Goal: Book appointment/travel/reservation

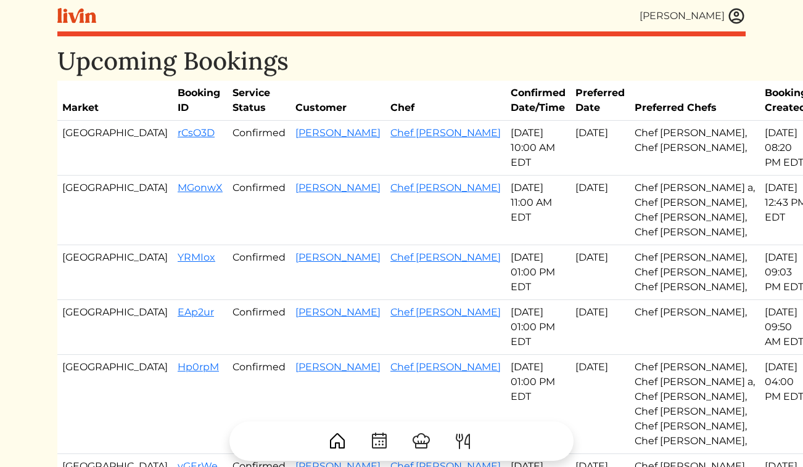
click at [740, 19] on img at bounding box center [736, 16] width 18 height 18
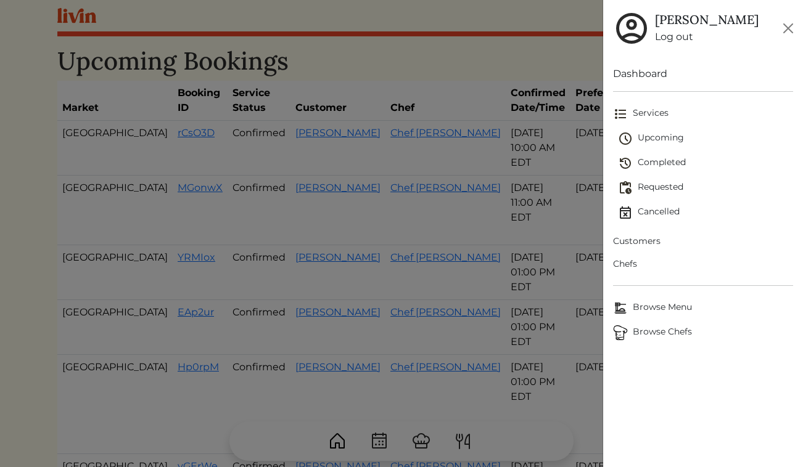
click at [674, 42] on link "Log out" at bounding box center [707, 37] width 104 height 15
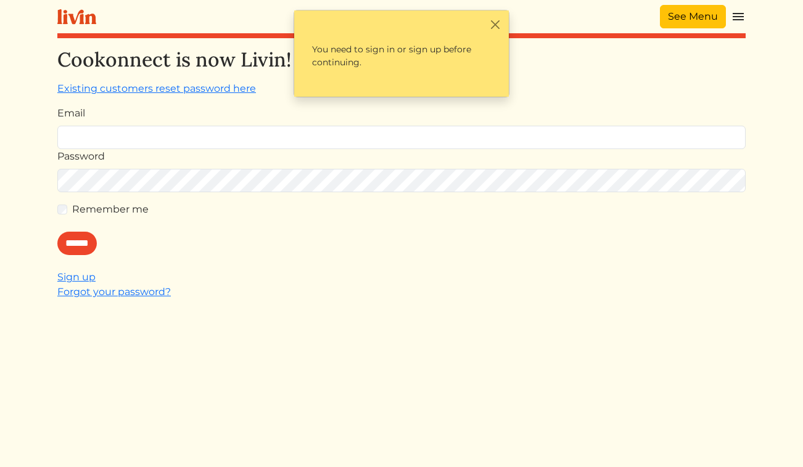
click at [700, 18] on link "See Menu" at bounding box center [693, 16] width 66 height 23
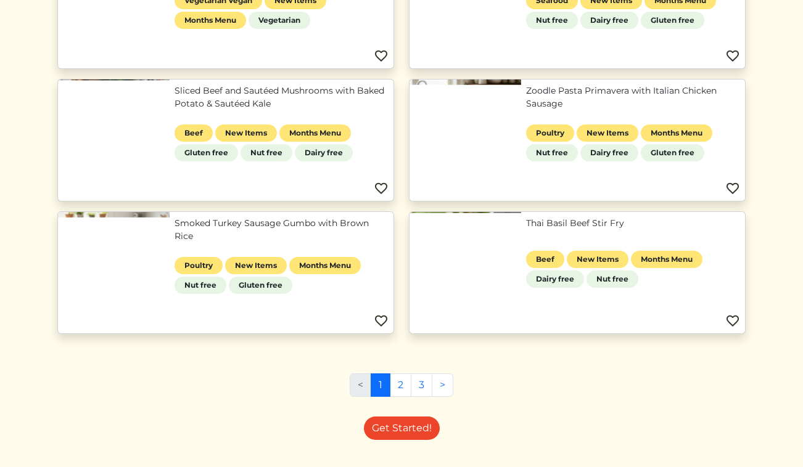
scroll to position [484, 0]
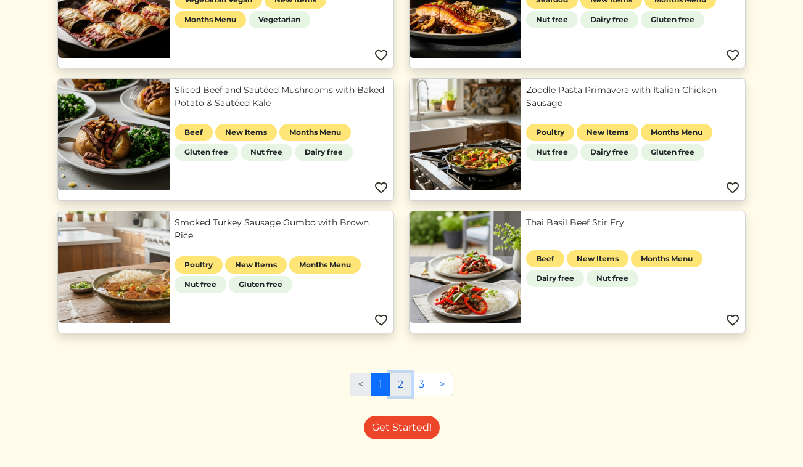
click at [394, 392] on link "2" at bounding box center [401, 384] width 22 height 23
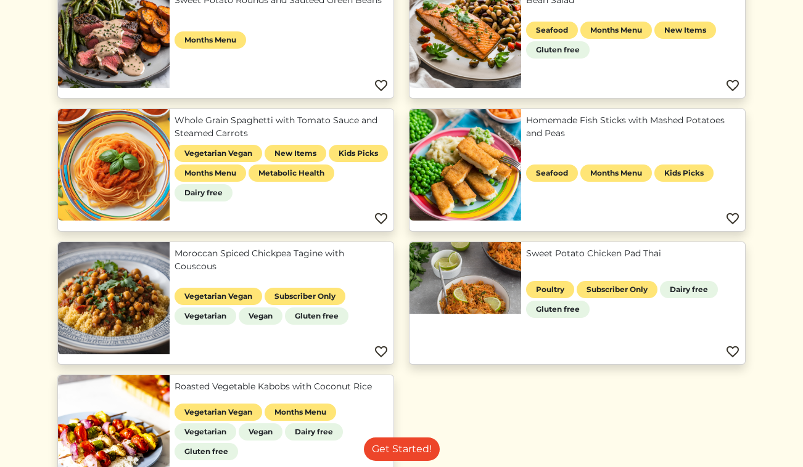
scroll to position [977, 0]
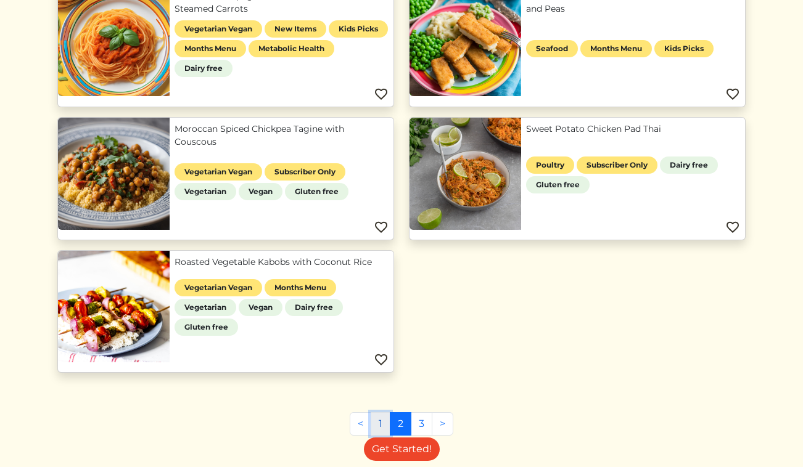
click at [383, 422] on link "1" at bounding box center [381, 423] width 20 height 23
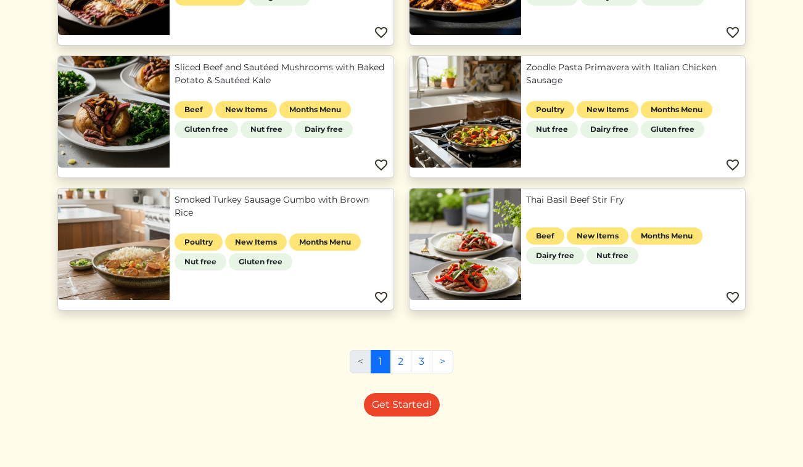
scroll to position [514, 0]
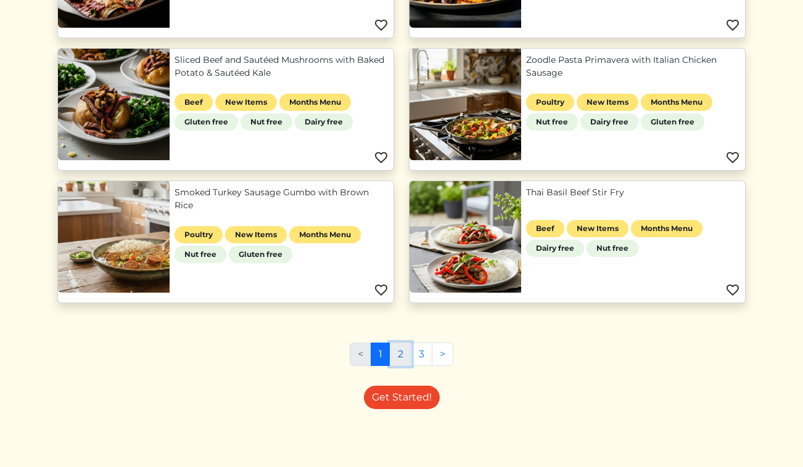
click at [408, 351] on link "2" at bounding box center [401, 354] width 22 height 23
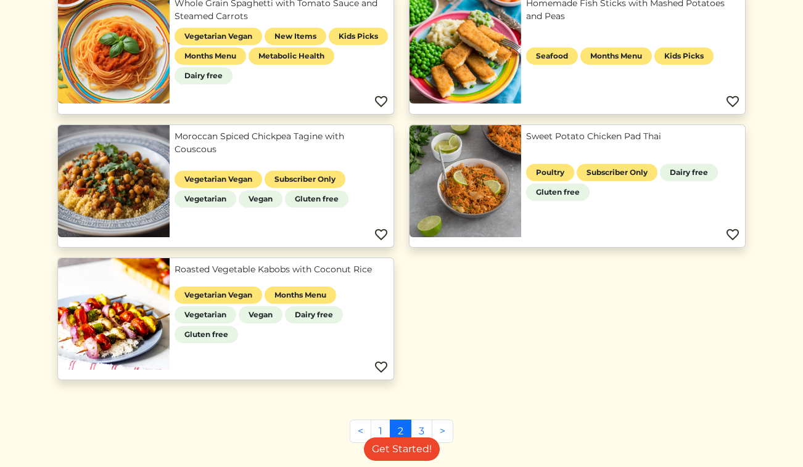
scroll to position [972, 0]
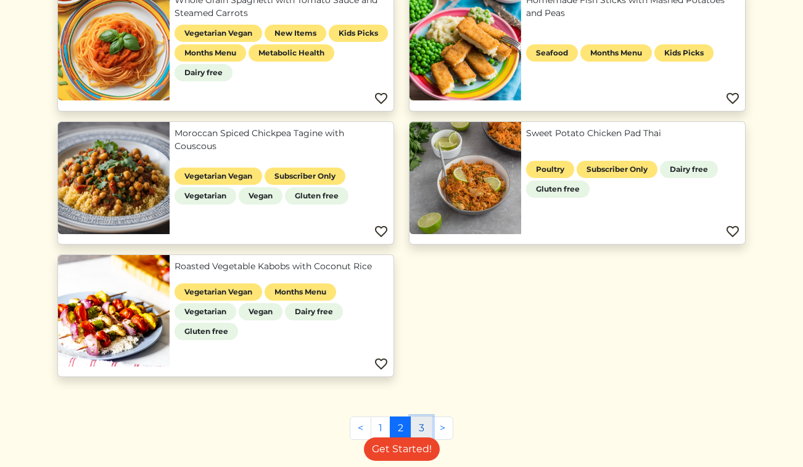
click at [424, 425] on link "3" at bounding box center [422, 428] width 22 height 23
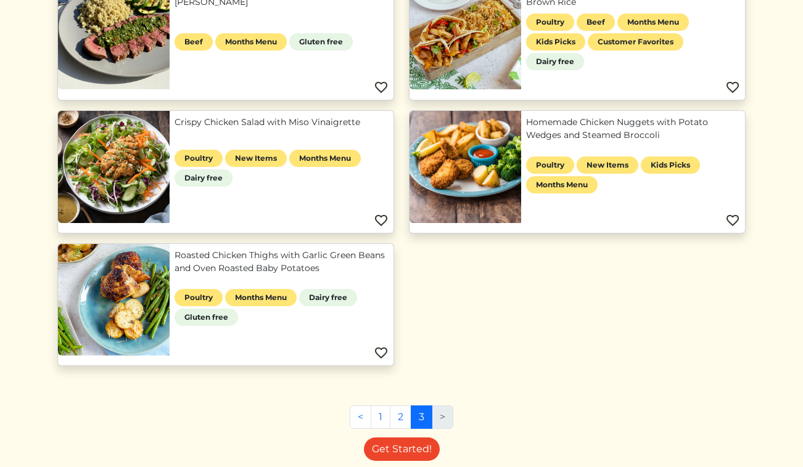
scroll to position [588, 0]
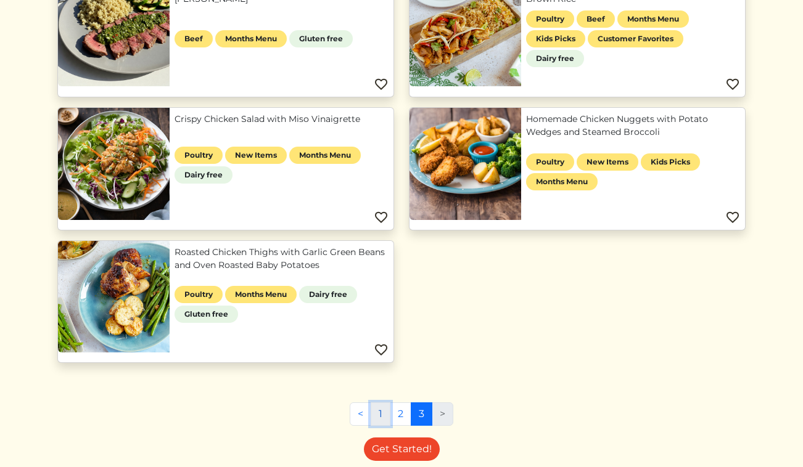
click at [383, 416] on link "1" at bounding box center [381, 414] width 20 height 23
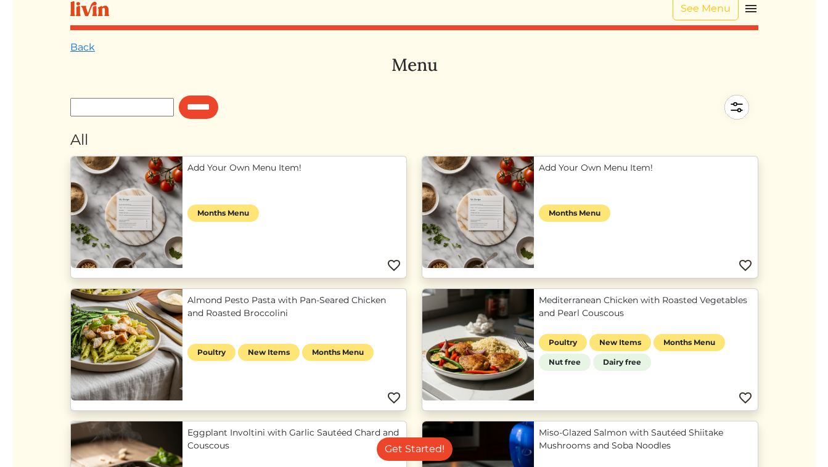
scroll to position [12, 0]
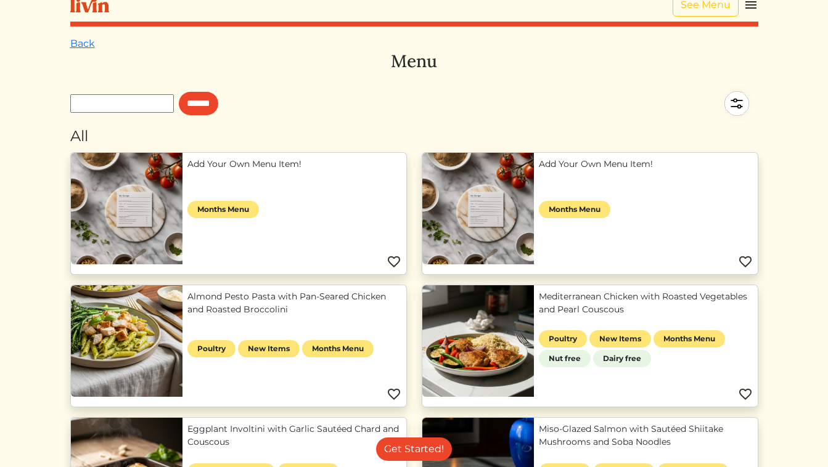
click at [754, 5] on img at bounding box center [751, 5] width 15 height 15
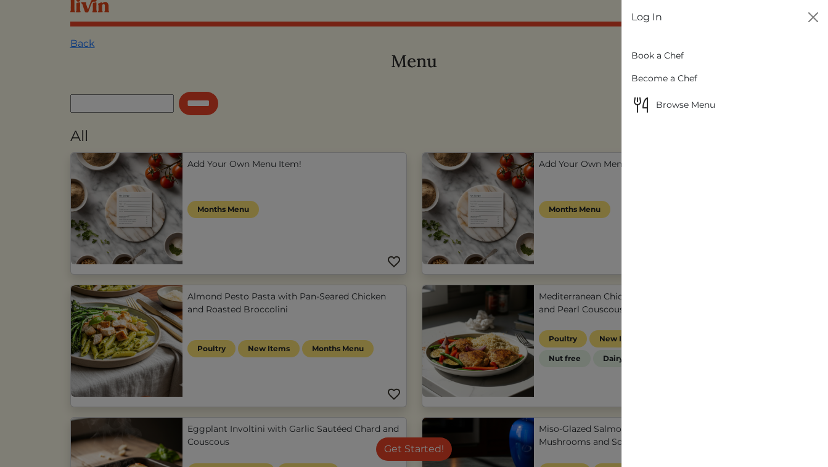
click at [653, 54] on link "Book a Chef" at bounding box center [724, 55] width 187 height 23
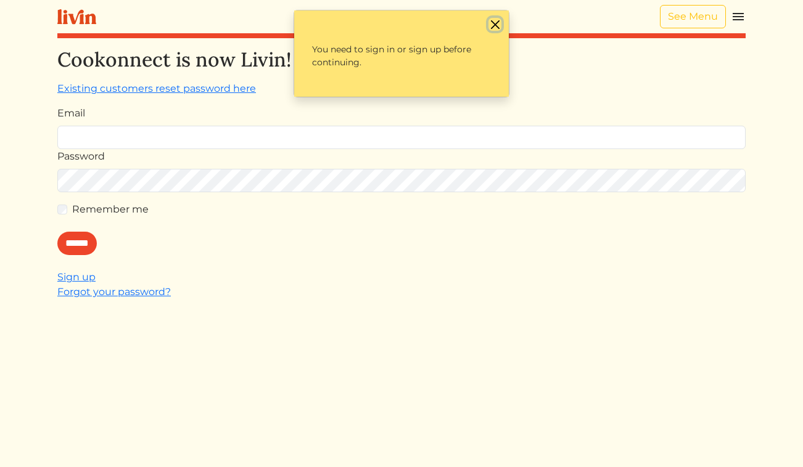
click at [497, 24] on button "Close" at bounding box center [494, 24] width 13 height 13
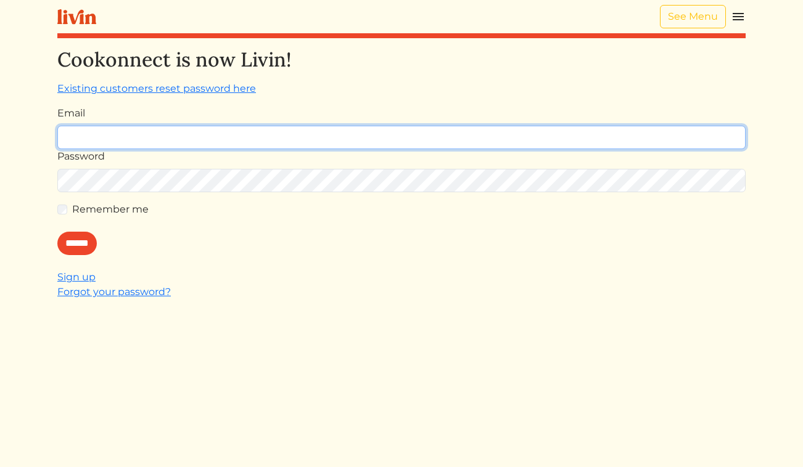
click at [397, 144] on input "Email" at bounding box center [401, 137] width 688 height 23
type input "**********"
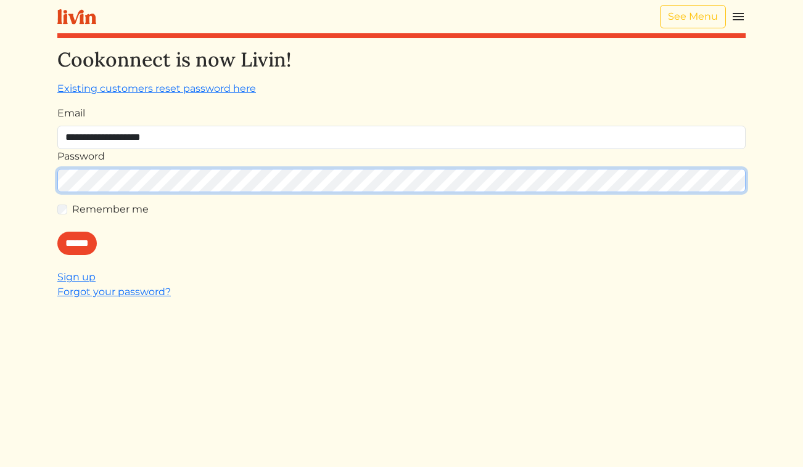
click at [57, 232] on input "******" at bounding box center [76, 243] width 39 height 23
